Goal: Transaction & Acquisition: Purchase product/service

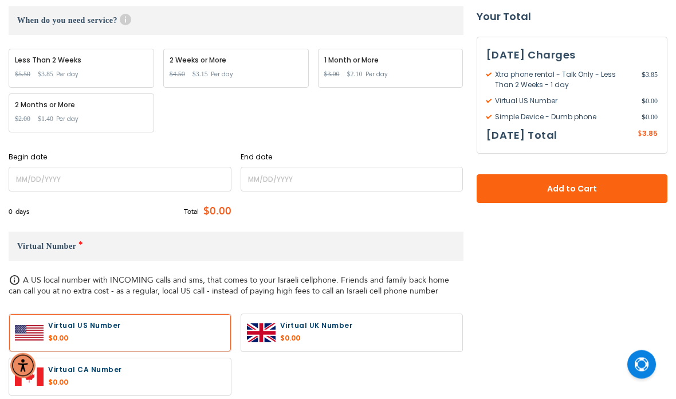
scroll to position [407, 0]
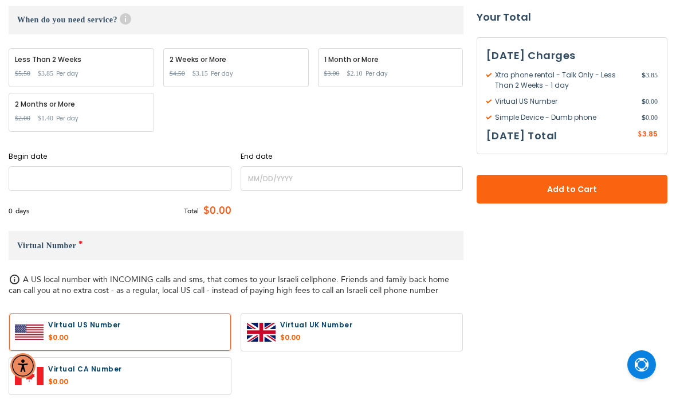
click at [119, 169] on input "name" at bounding box center [120, 178] width 223 height 25
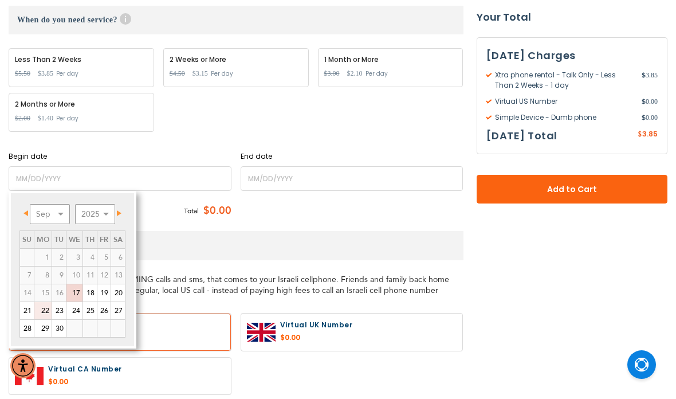
click at [45, 313] on link "22" at bounding box center [42, 310] width 17 height 17
type input "[DATE]"
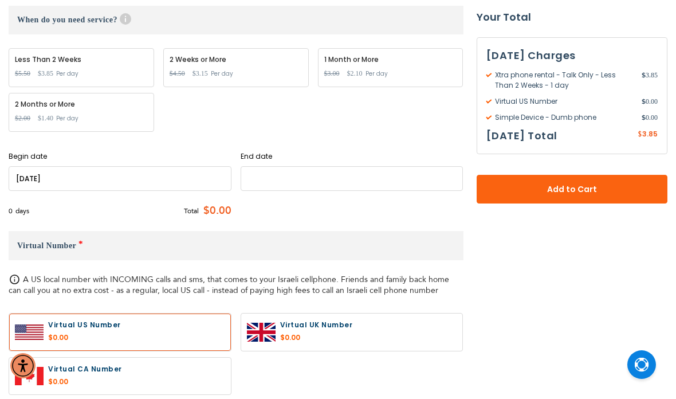
click at [294, 180] on input "name" at bounding box center [352, 178] width 223 height 25
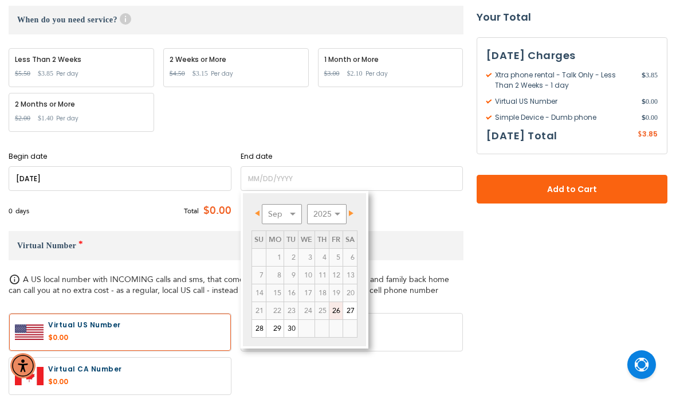
click at [339, 312] on link "26" at bounding box center [335, 310] width 13 height 17
type input "[DATE]"
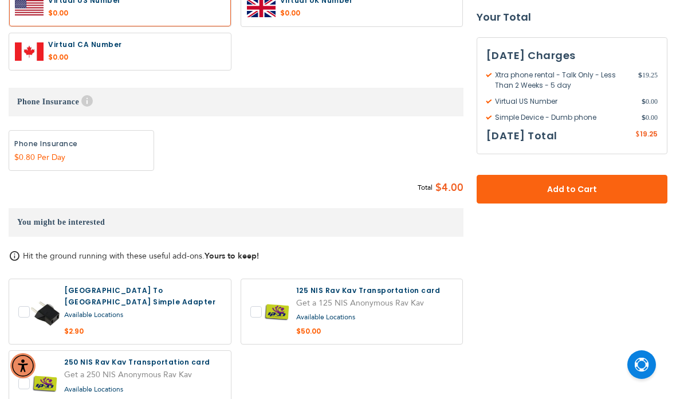
scroll to position [731, 0]
click at [585, 192] on span "Add to Cart" at bounding box center [572, 189] width 116 height 12
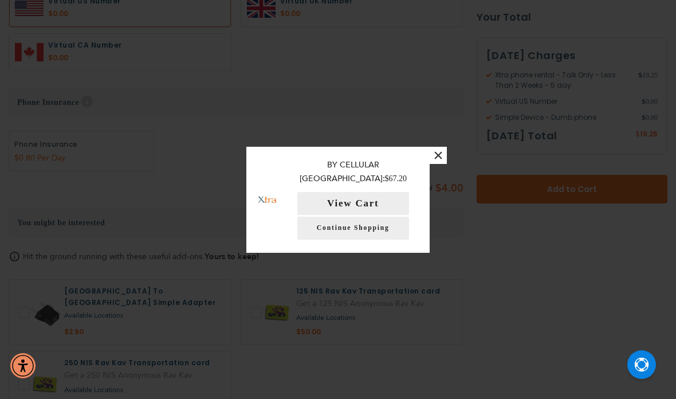
click at [657, 391] on div "× You have added Xtra phone rental - Talk Only to shopping cart. By Cellular Is…" at bounding box center [338, 199] width 676 height 399
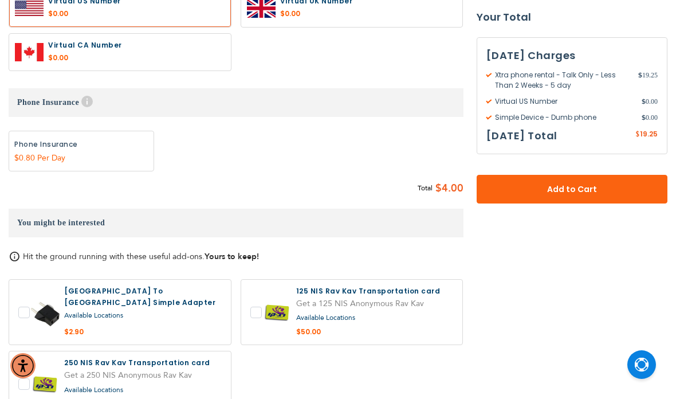
click at [436, 160] on div "None Phone Insurance $ 5" at bounding box center [236, 155] width 455 height 49
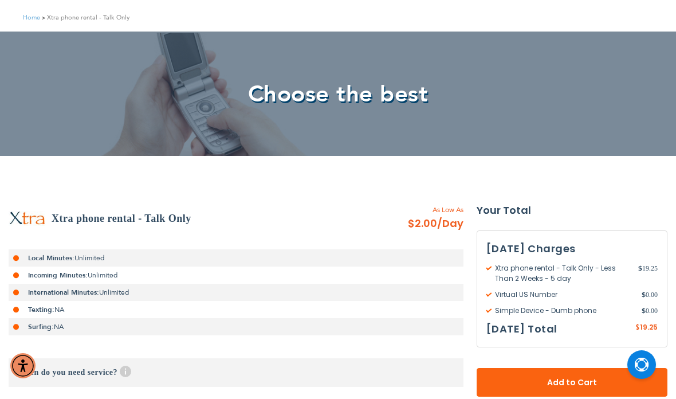
scroll to position [0, 0]
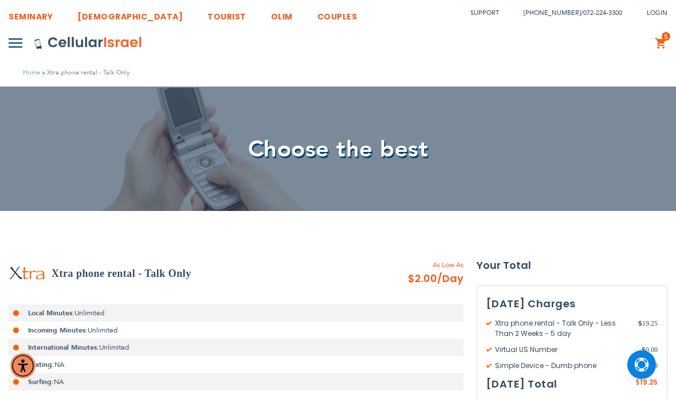
click at [97, 11] on link "[DEMOGRAPHIC_DATA]" at bounding box center [129, 13] width 105 height 21
